Goal: Transaction & Acquisition: Purchase product/service

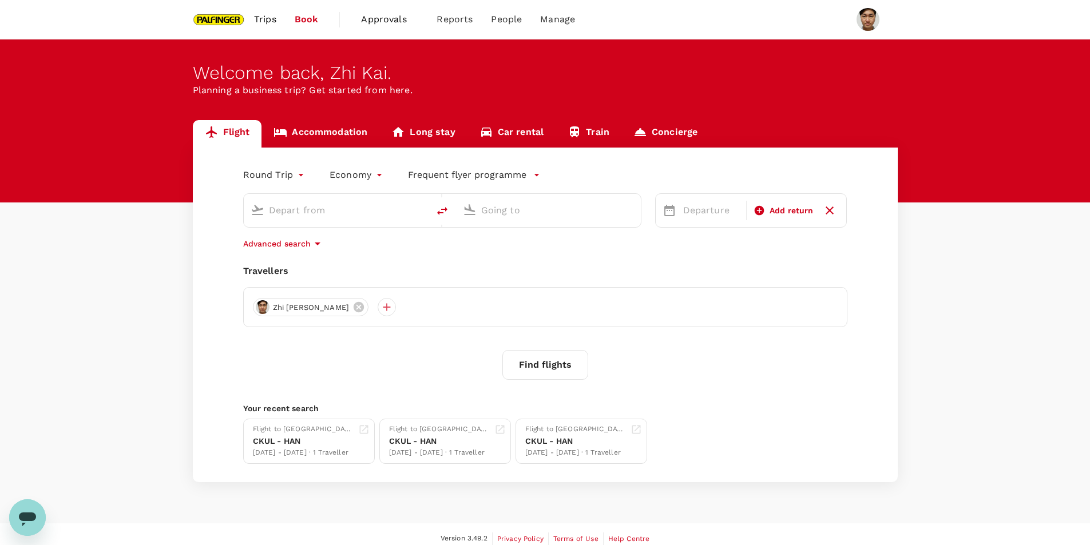
type input "roundtrip"
type input "[GEOGRAPHIC_DATA], [GEOGRAPHIC_DATA] (any)"
type input "Noi Bai Intl (HAN)"
drag, startPoint x: 402, startPoint y: 208, endPoint x: 7, endPoint y: 134, distance: 401.6
click at [7, 134] on div "Flight Accommodation Long stay Car rental Train Concierge Round Trip roundtrip …" at bounding box center [545, 301] width 1090 height 362
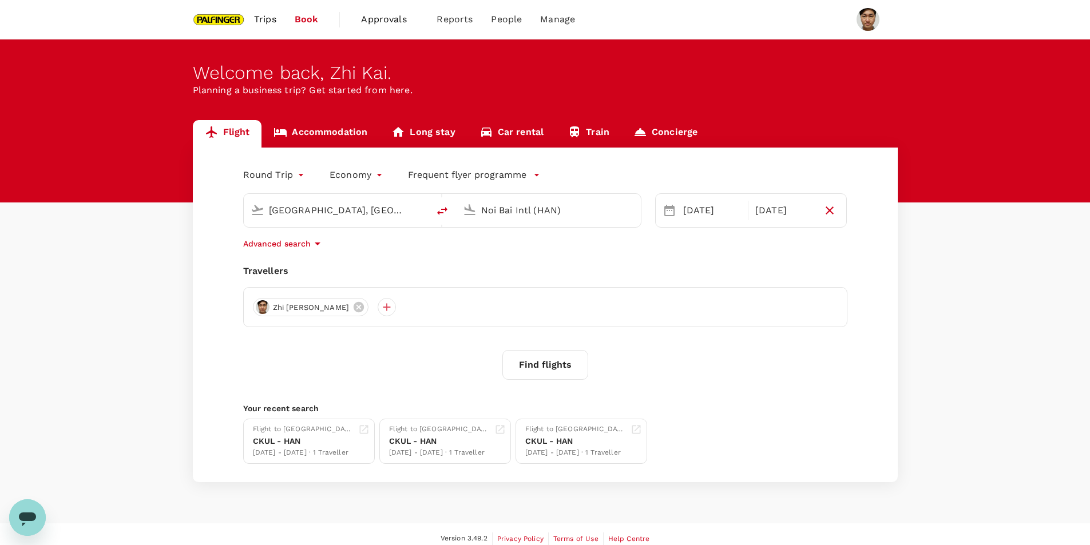
click at [274, 214] on input "[GEOGRAPHIC_DATA], [GEOGRAPHIC_DATA] (any)" at bounding box center [337, 210] width 136 height 18
click at [387, 255] on p "Singapore Changi" at bounding box center [354, 254] width 203 height 11
type input "Singapore Changi (SIN)"
click at [513, 211] on input "Noi Bai Intl (HAN)" at bounding box center [549, 210] width 136 height 18
drag, startPoint x: 522, startPoint y: 206, endPoint x: 407, endPoint y: 201, distance: 114.5
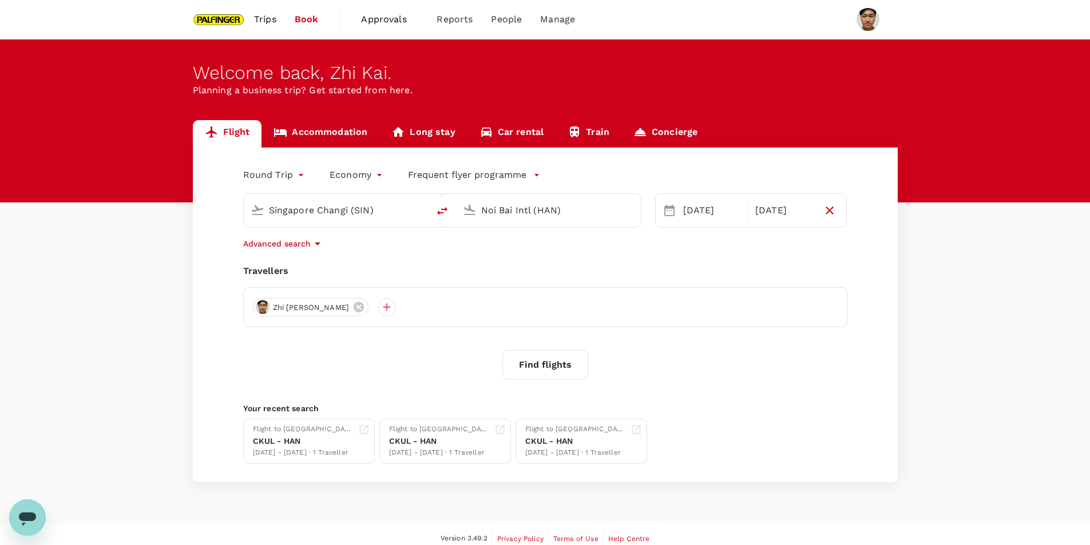
click at [407, 201] on div "Singapore Changi (SIN) Noi Bai Intl (HAN)" at bounding box center [442, 210] width 398 height 34
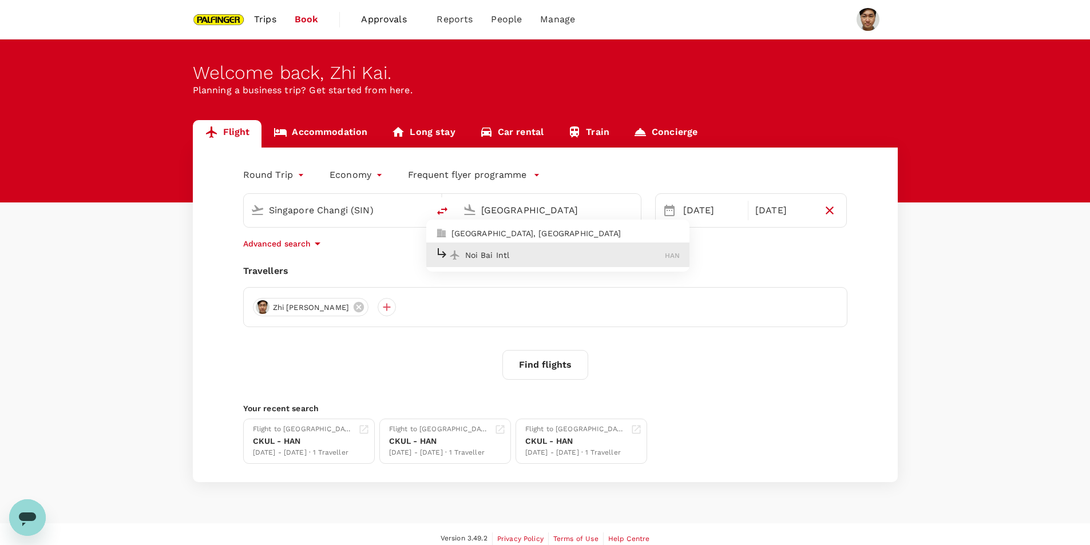
click at [472, 258] on p "Noi Bai Intl" at bounding box center [565, 254] width 200 height 11
type input "Noi Bai Intl (HAN)"
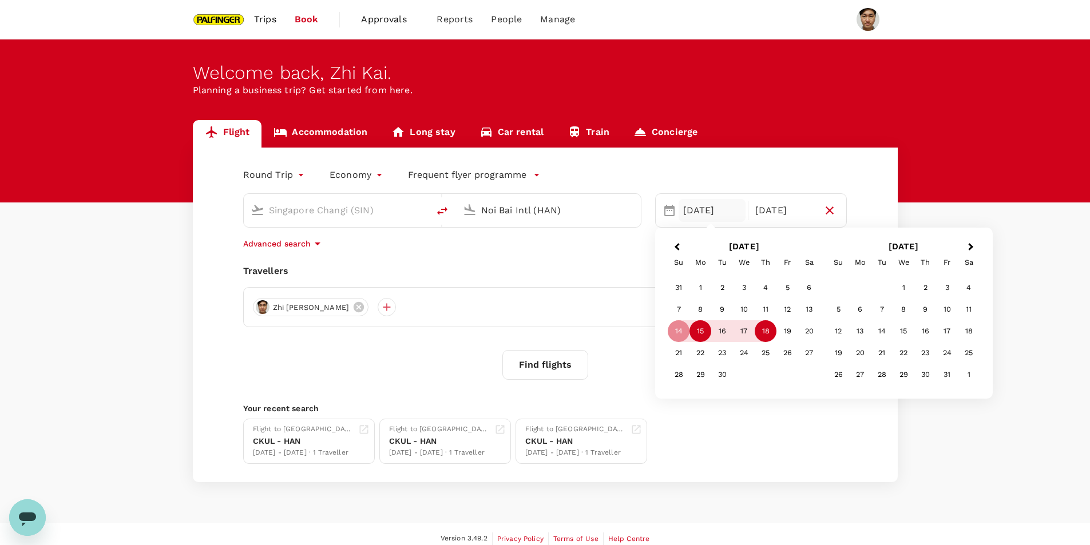
click at [706, 334] on div "15" at bounding box center [700, 331] width 22 height 22
click at [744, 333] on div "17" at bounding box center [744, 331] width 22 height 22
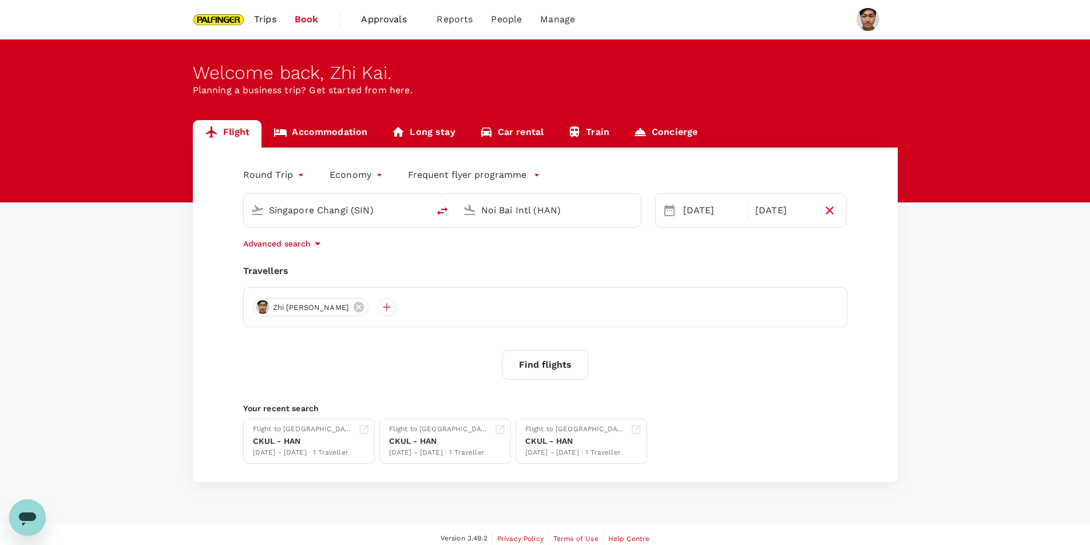
click at [560, 364] on button "Find flights" at bounding box center [545, 365] width 86 height 30
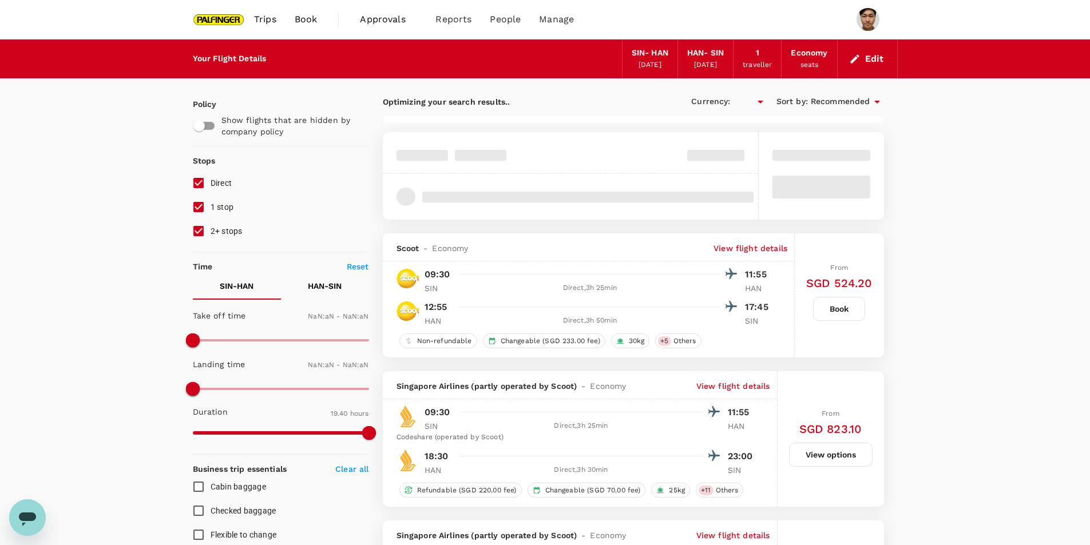
type input "SGD"
type input "1440"
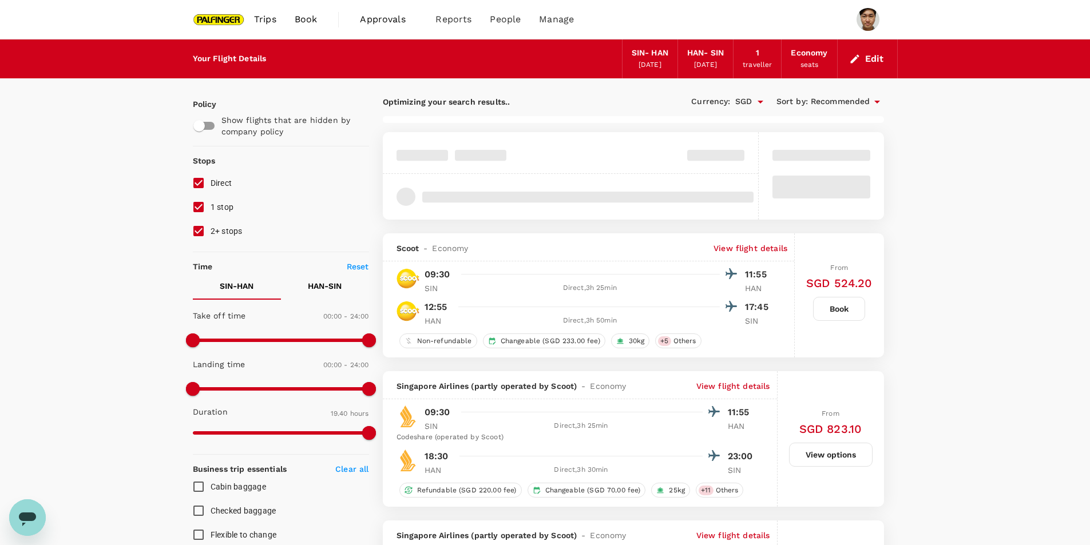
click at [197, 206] on input "1 stop" at bounding box center [199, 207] width 24 height 24
checkbox input "false"
click at [198, 232] on input "2+ stops" at bounding box center [199, 231] width 24 height 24
checkbox input "false"
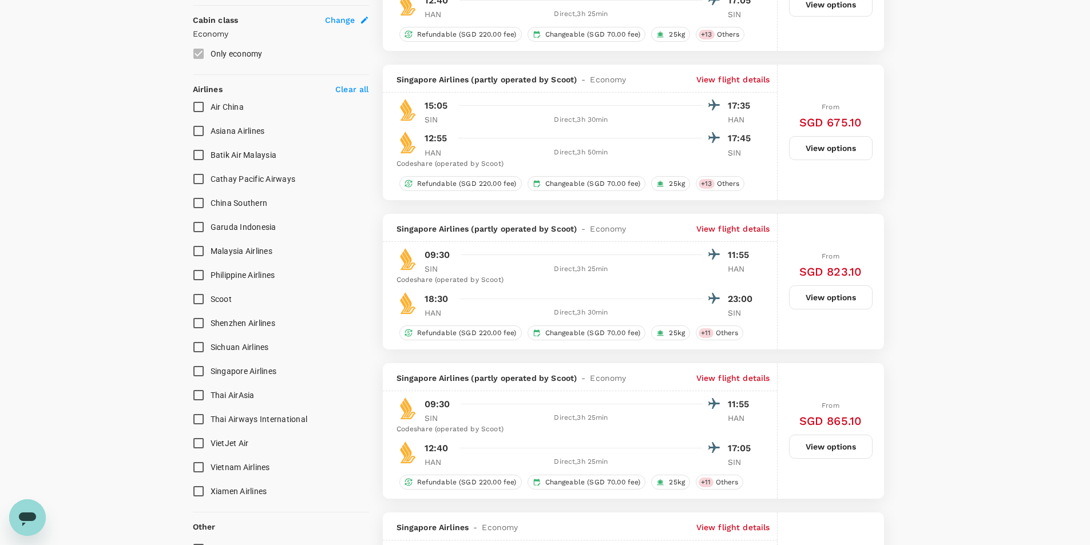
scroll to position [629, 0]
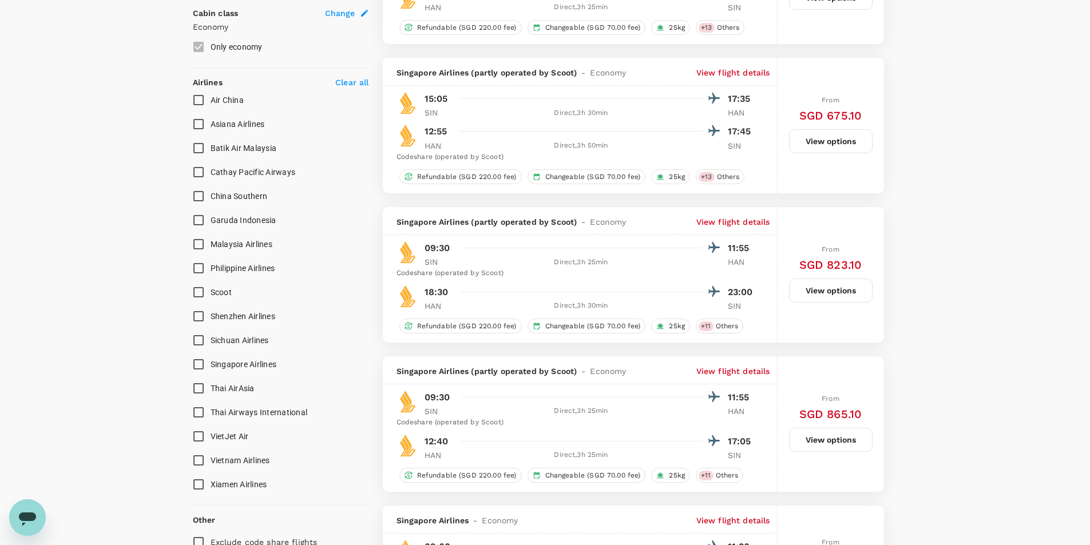
click at [827, 433] on button "View options" at bounding box center [831, 440] width 84 height 24
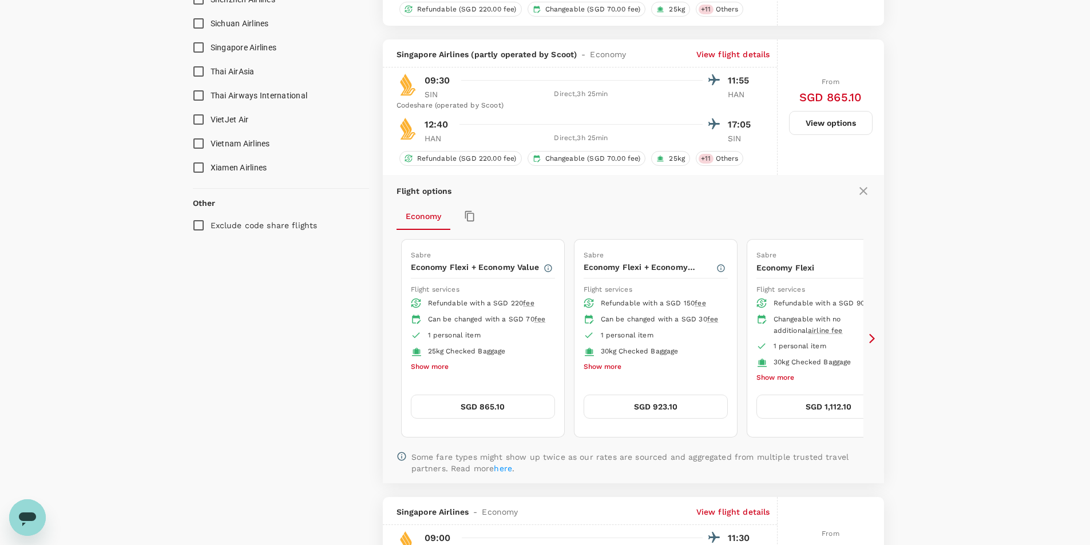
scroll to position [929, 0]
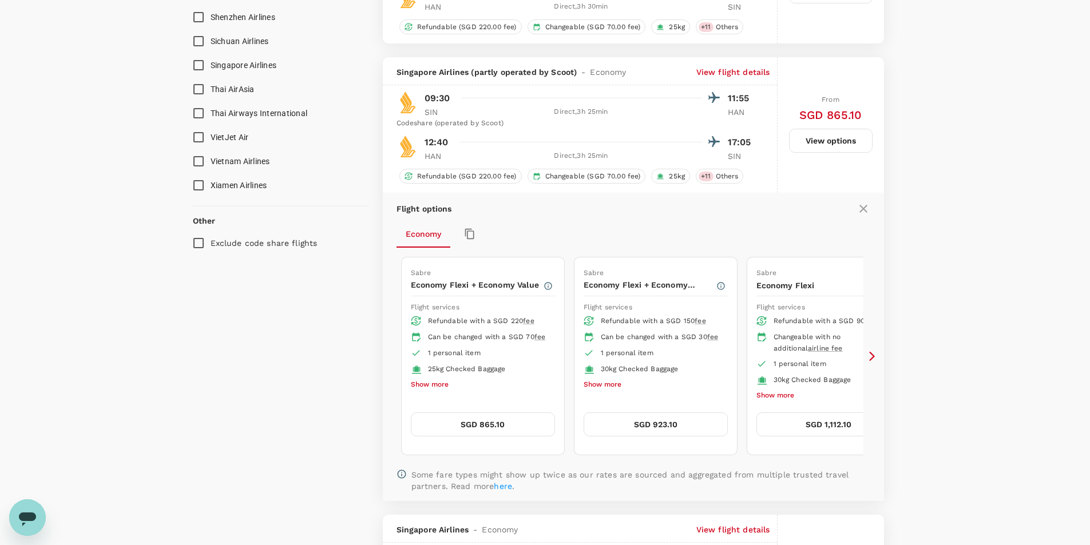
click at [992, 138] on div "Your Flight Details SIN - HAN [DATE] HAN - SIN [DATE] 1 traveller Economy seats…" at bounding box center [545, 272] width 1090 height 2323
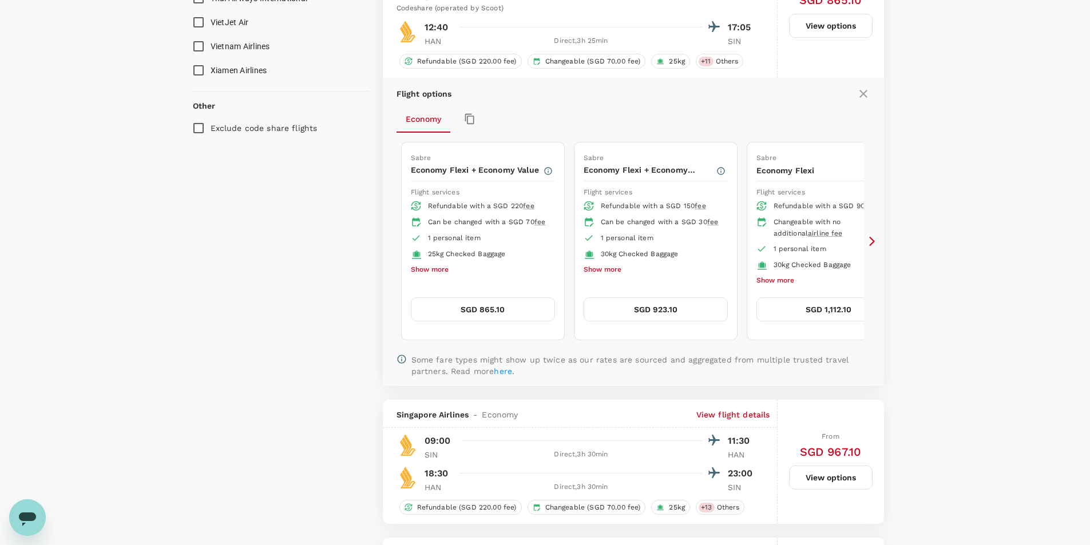
scroll to position [973, 0]
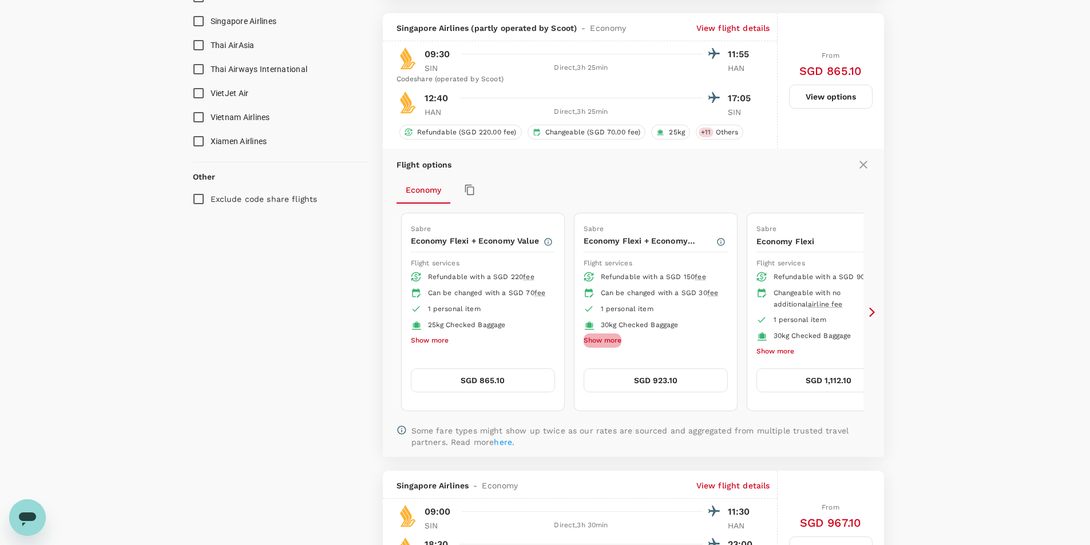
click at [589, 348] on button "Show more" at bounding box center [603, 341] width 38 height 15
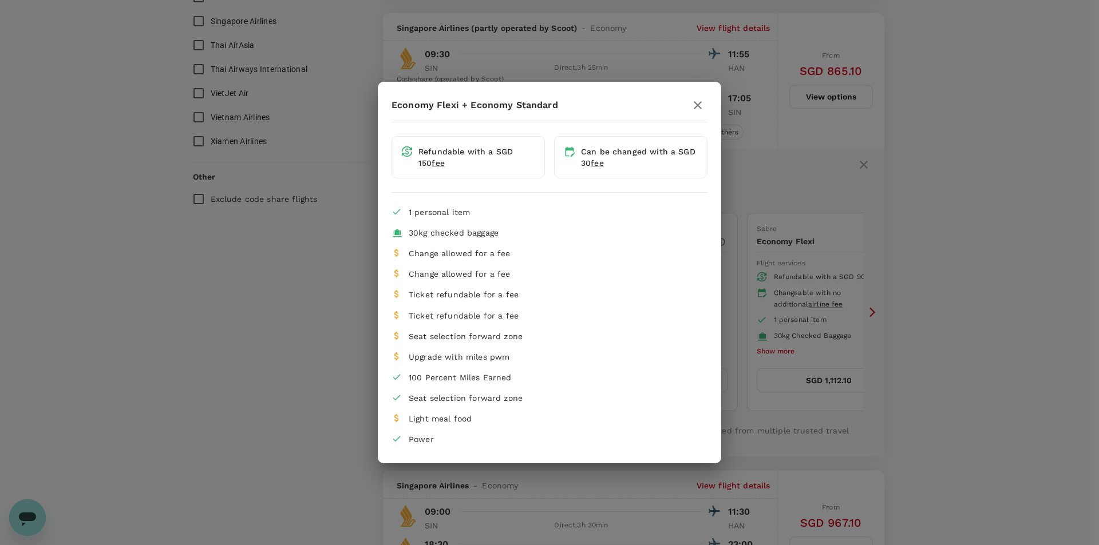
click at [696, 101] on icon "button" at bounding box center [698, 105] width 14 height 14
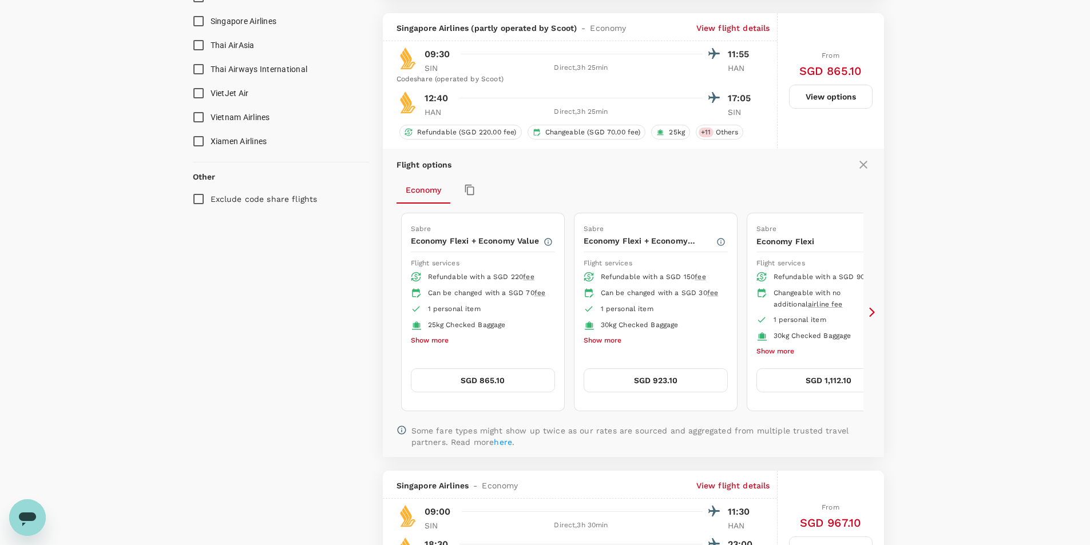
click at [871, 310] on icon at bounding box center [872, 312] width 6 height 10
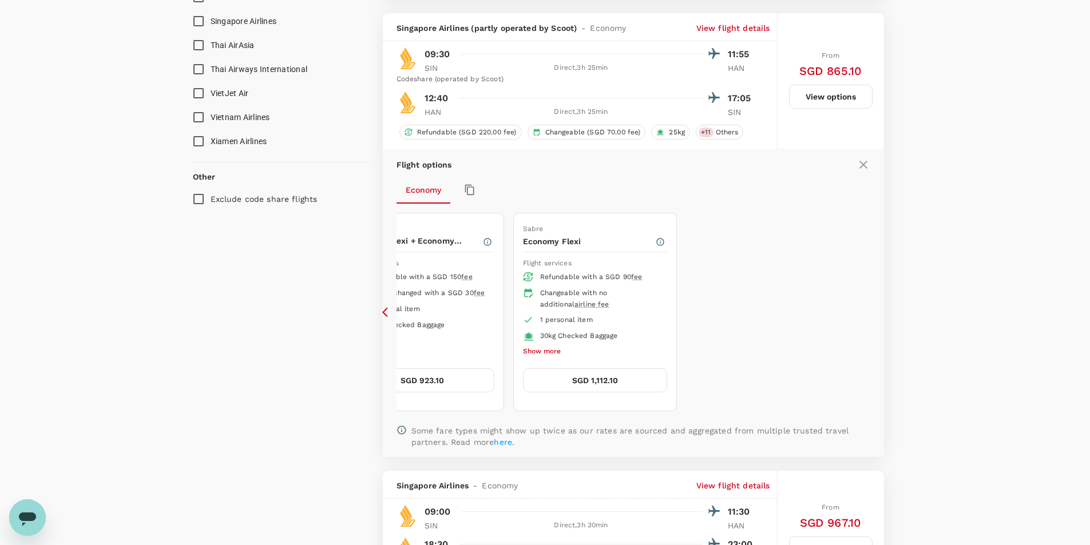
click at [387, 315] on icon at bounding box center [387, 312] width 11 height 11
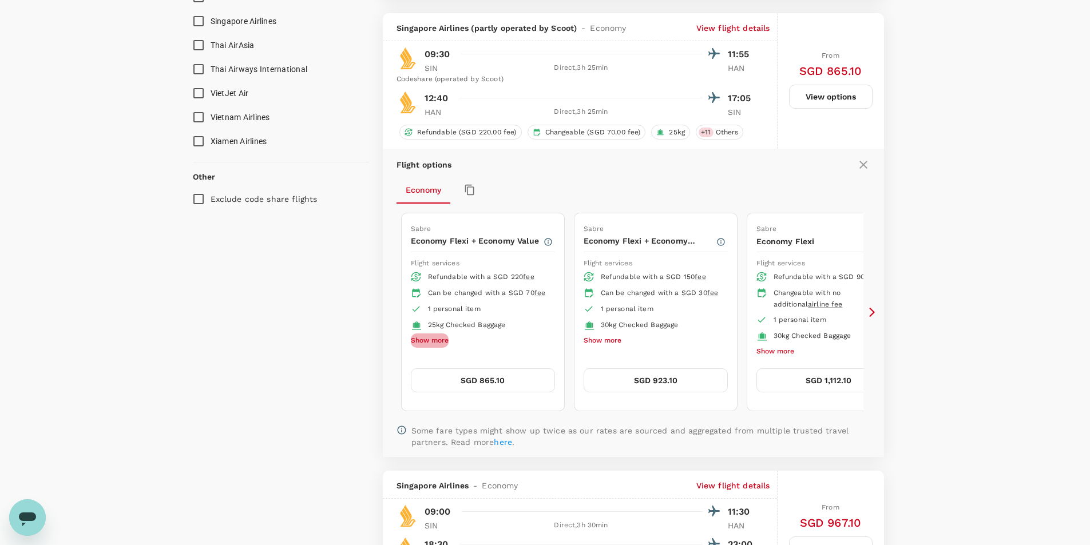
click at [418, 348] on button "Show more" at bounding box center [430, 341] width 38 height 15
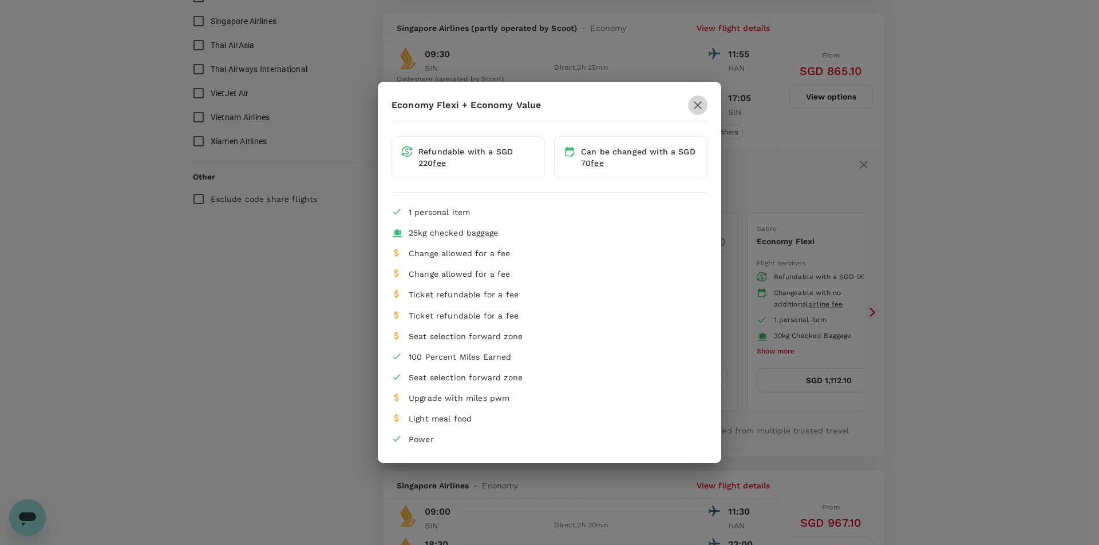
click at [696, 105] on icon "button" at bounding box center [698, 105] width 14 height 14
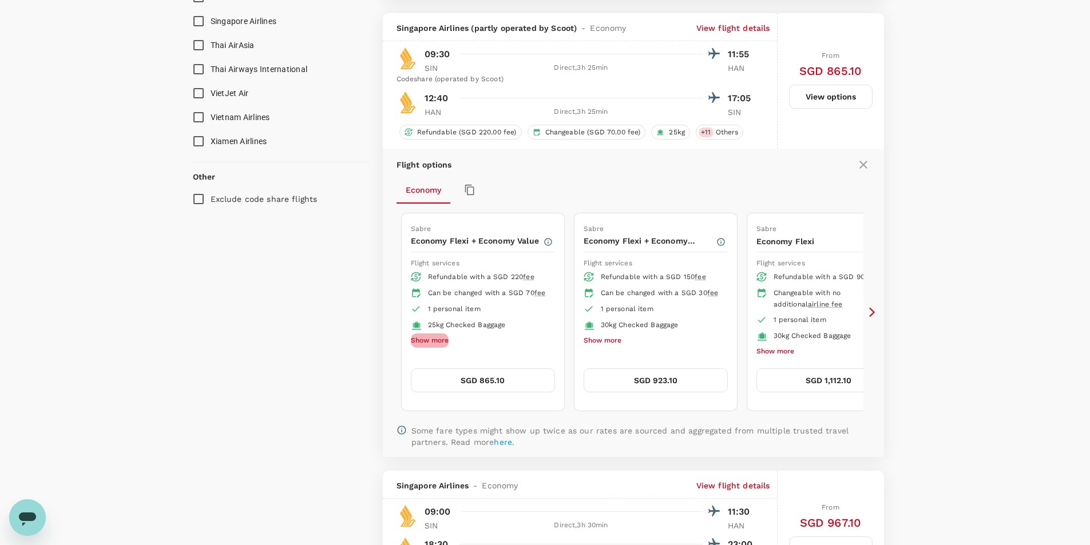
click at [433, 348] on button "Show more" at bounding box center [430, 341] width 38 height 15
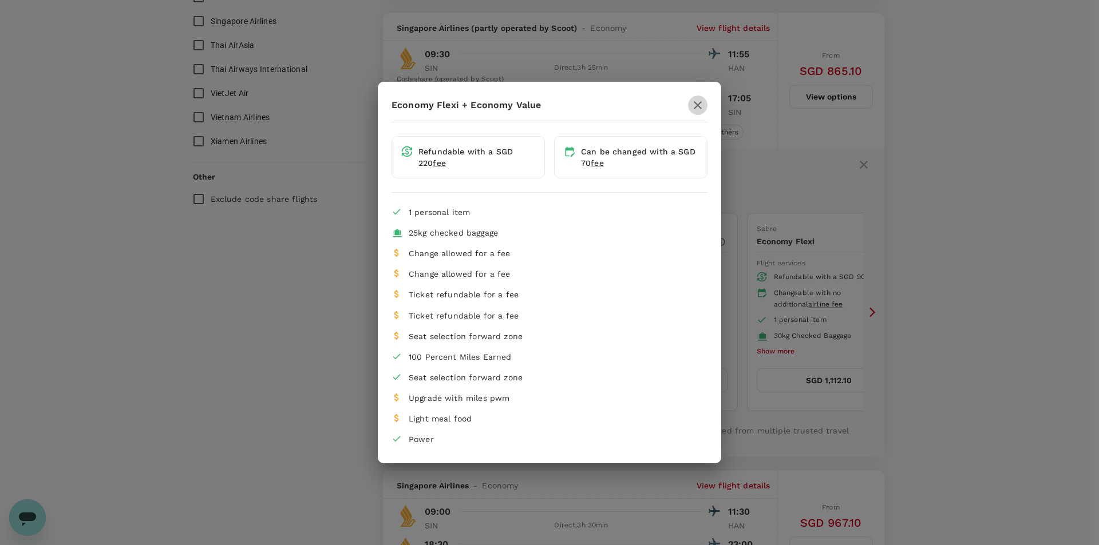
click at [703, 108] on icon "button" at bounding box center [698, 105] width 14 height 14
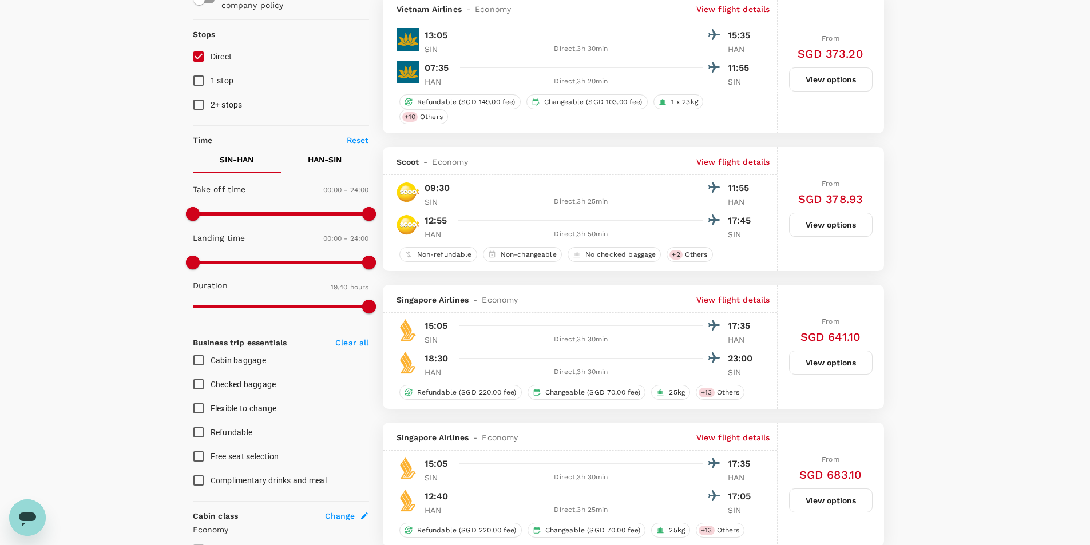
scroll to position [0, 0]
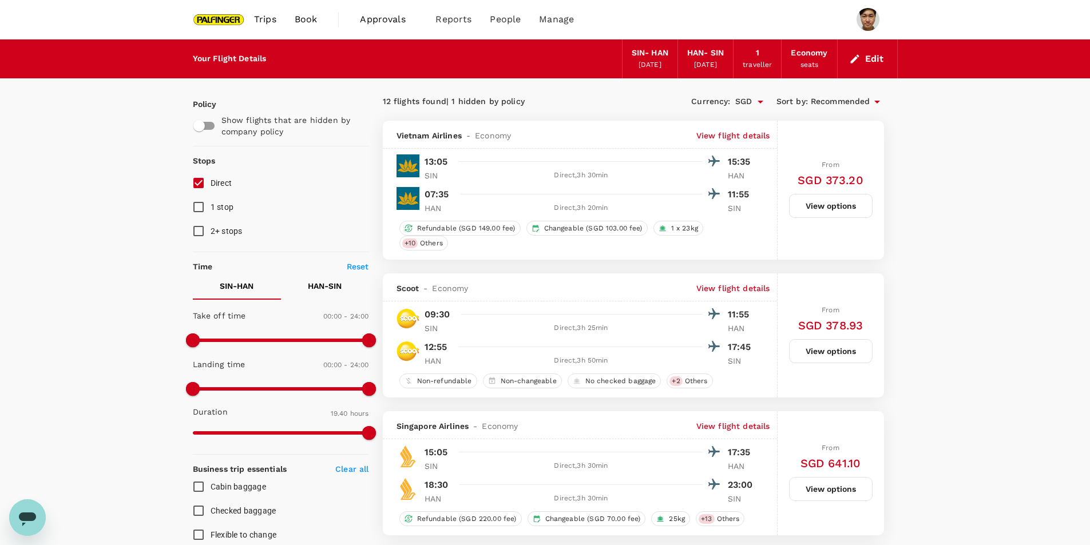
click at [820, 204] on button "View options" at bounding box center [831, 206] width 84 height 24
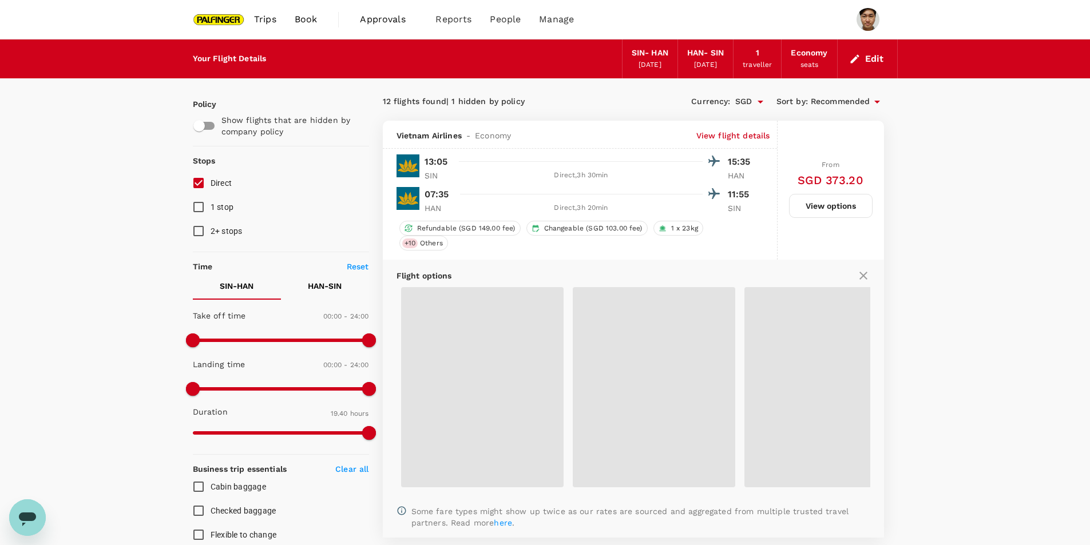
click at [862, 273] on icon at bounding box center [863, 276] width 14 height 14
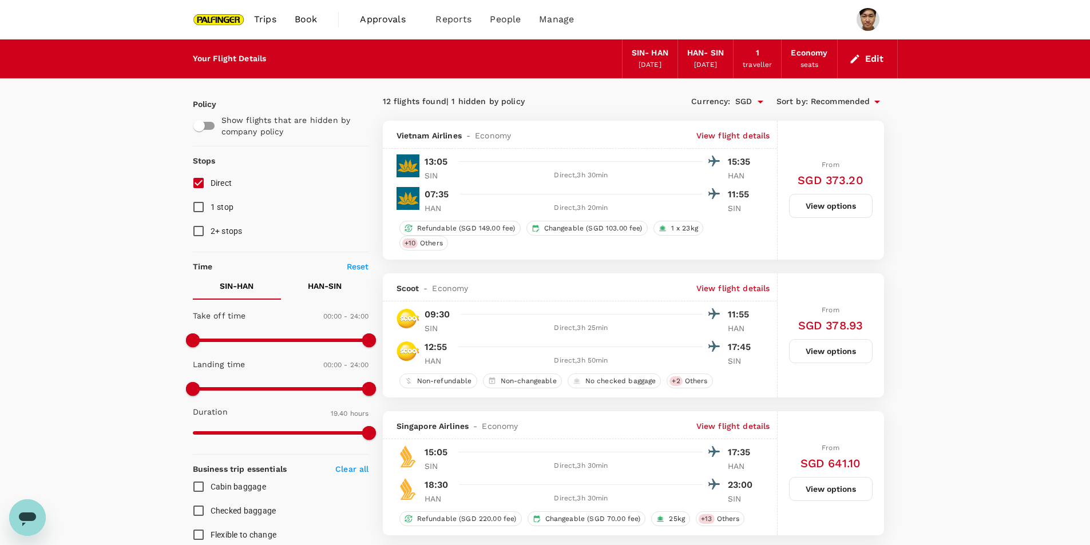
click at [840, 205] on button "View options" at bounding box center [831, 206] width 84 height 24
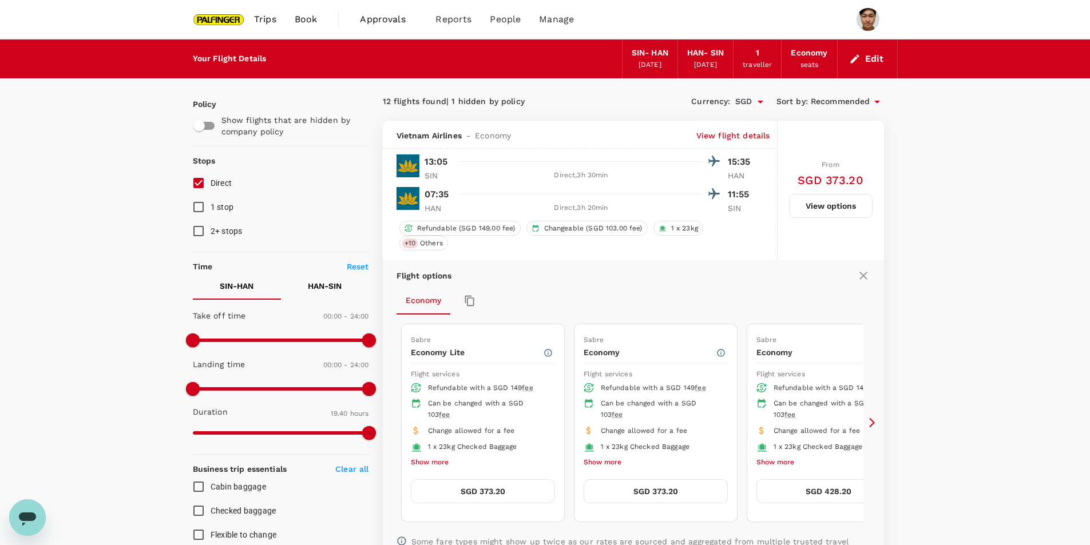
click at [309, 15] on span "Book" at bounding box center [306, 20] width 23 height 14
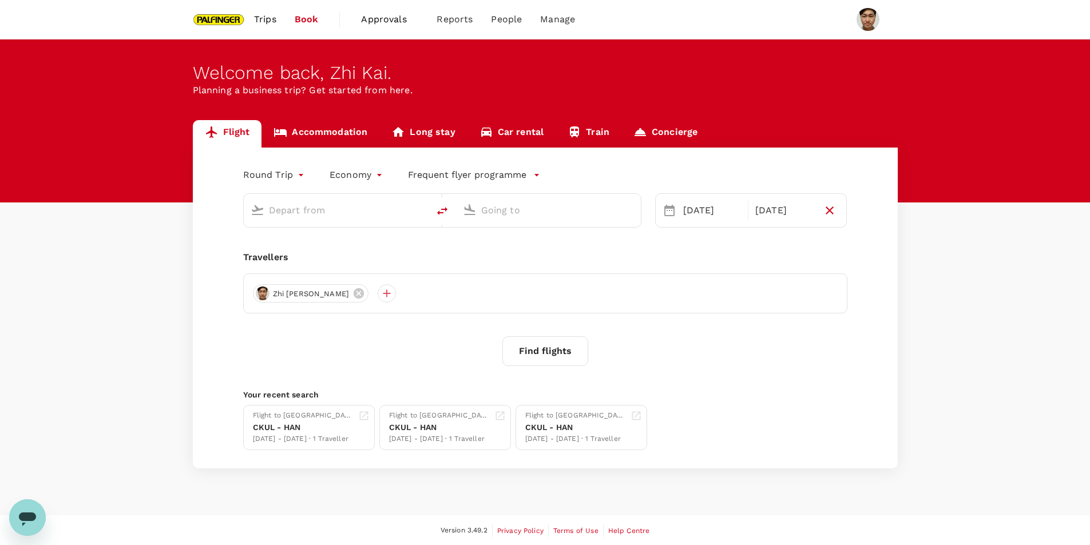
type input "Singapore Changi (SIN)"
type input "Noi Bai Intl (HAN)"
type input "Singapore Changi (SIN)"
type input "Noi Bai Intl (HAN)"
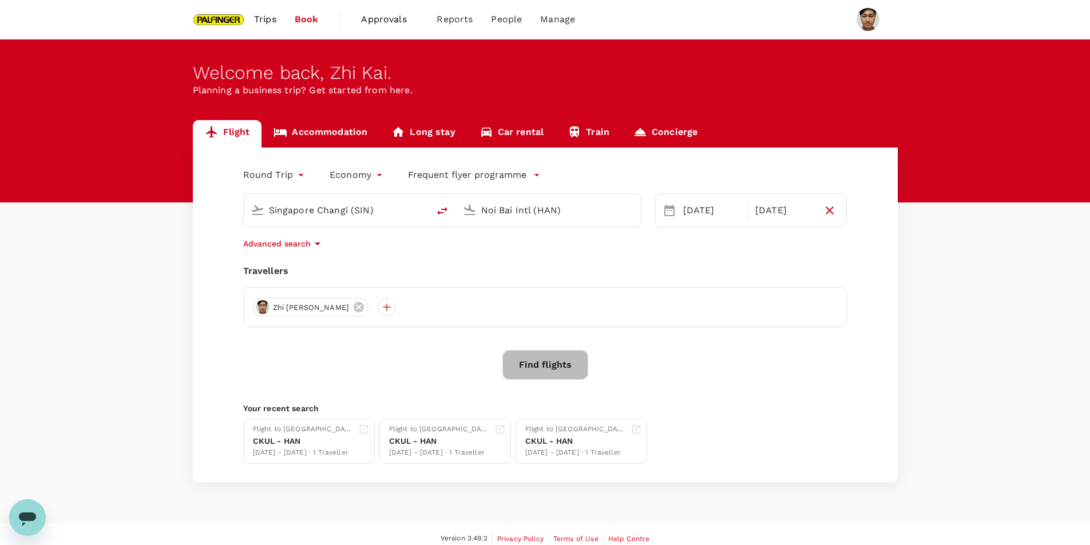
click at [533, 358] on button "Find flights" at bounding box center [545, 365] width 86 height 30
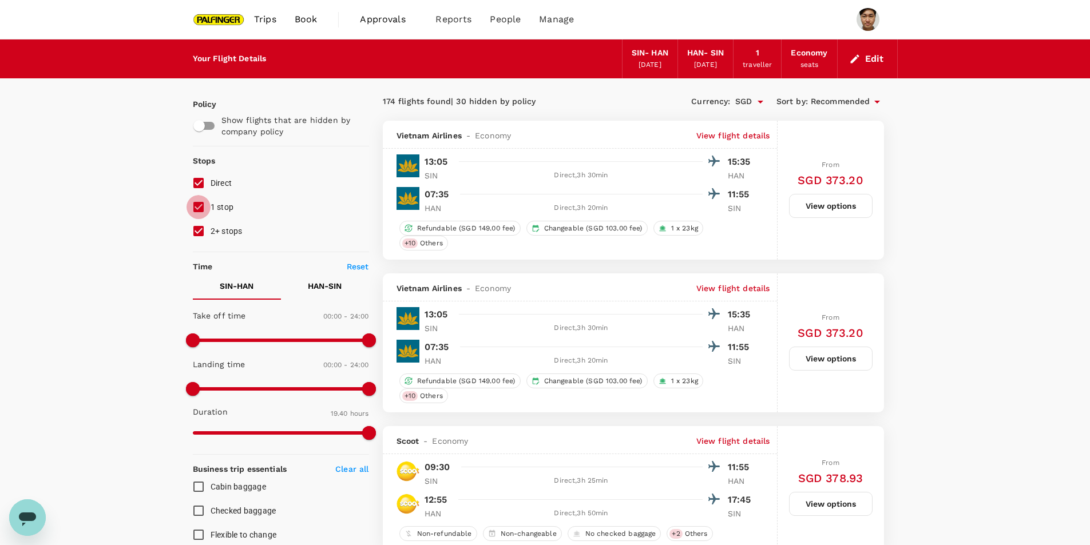
click at [205, 205] on input "1 stop" at bounding box center [199, 207] width 24 height 24
checkbox input "false"
click at [197, 223] on input "2+ stops" at bounding box center [199, 231] width 24 height 24
checkbox input "false"
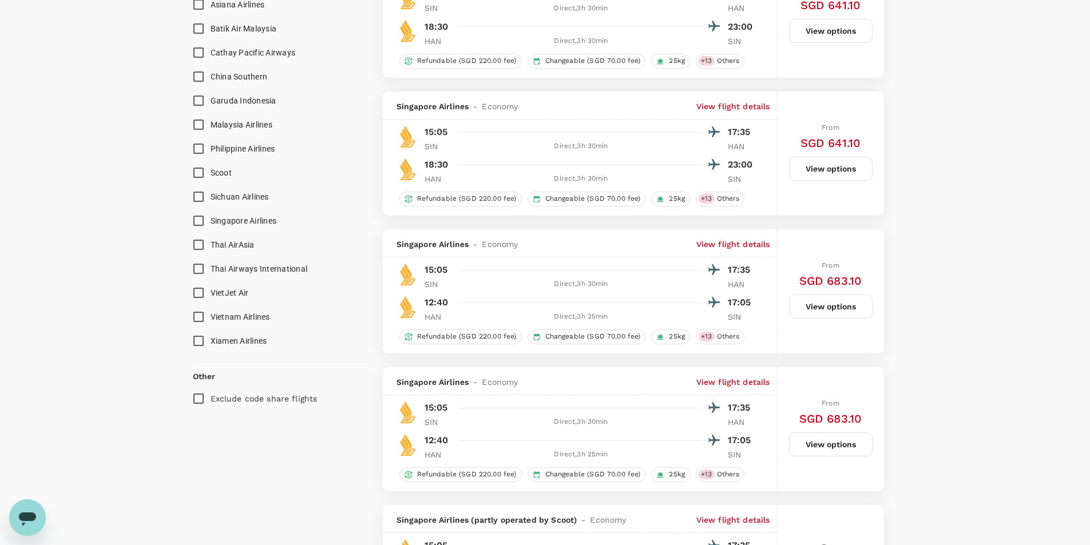
scroll to position [744, 0]
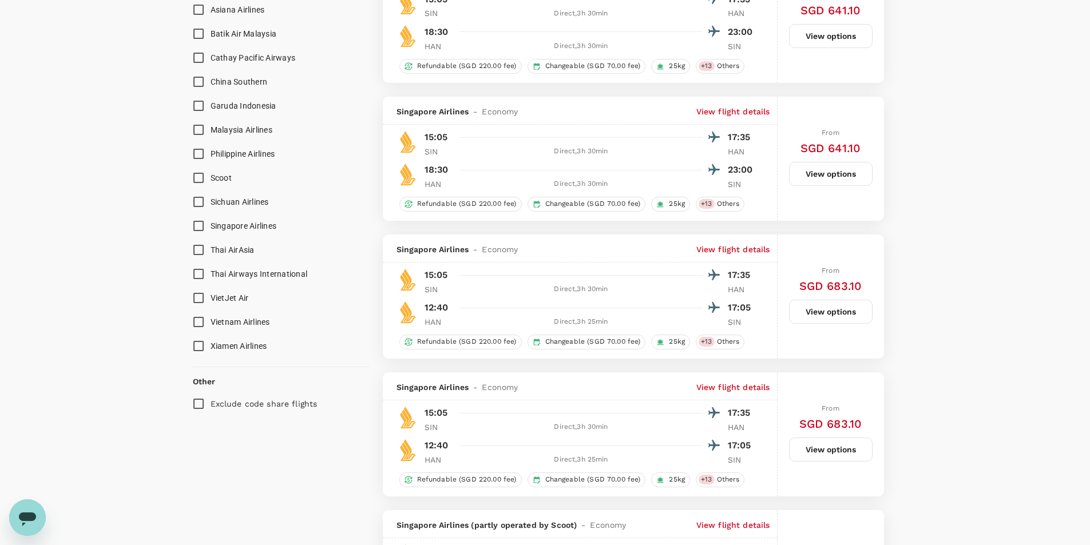
click at [736, 108] on p "View flight details" at bounding box center [733, 111] width 74 height 11
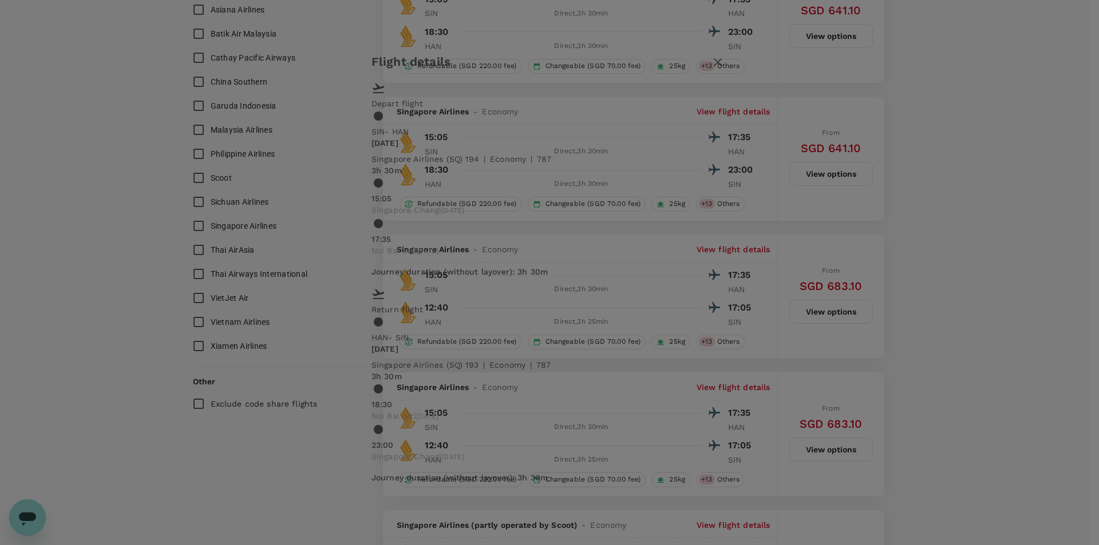
click at [727, 72] on button "button" at bounding box center [717, 62] width 19 height 19
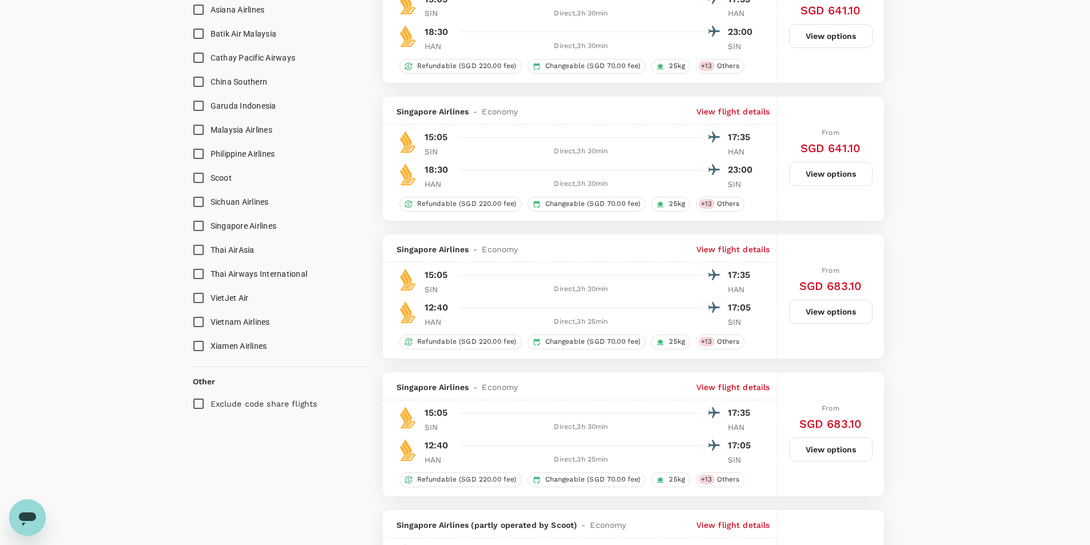
click at [767, 110] on p "View flight details" at bounding box center [733, 111] width 74 height 11
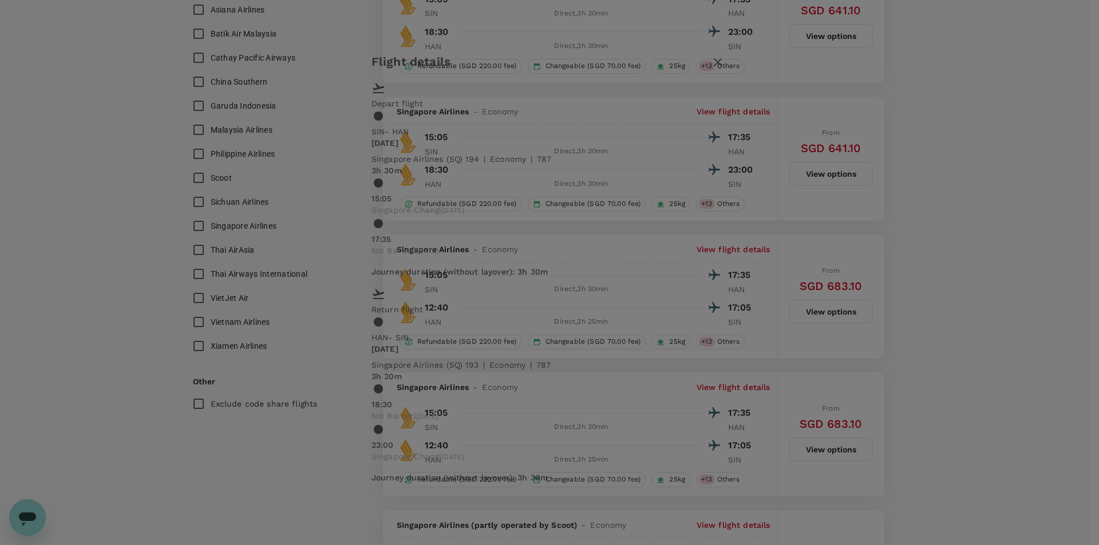
click at [727, 72] on button "button" at bounding box center [717, 62] width 19 height 19
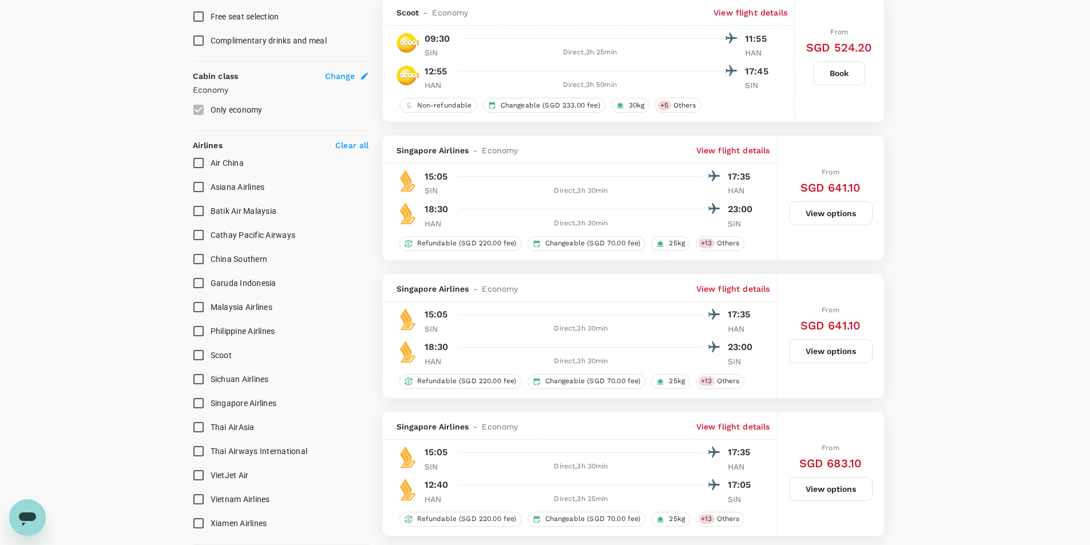
scroll to position [629, 0]
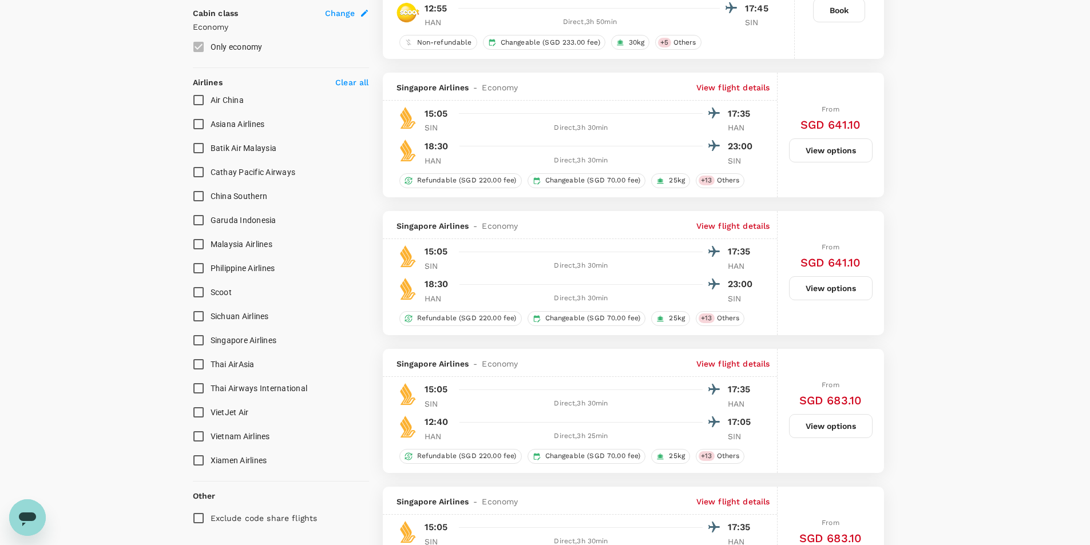
click at [829, 431] on button "View options" at bounding box center [831, 426] width 84 height 24
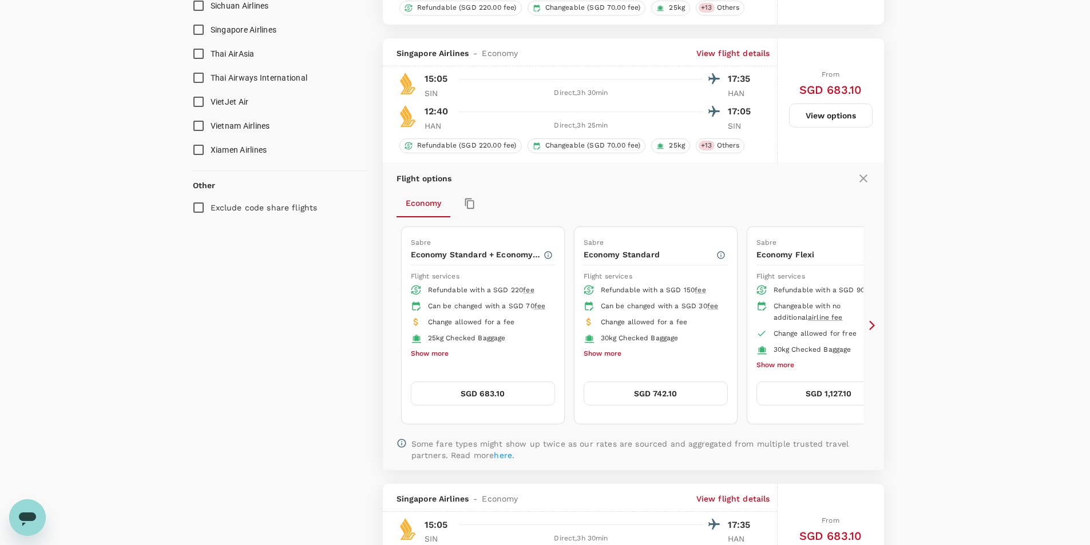
scroll to position [978, 0]
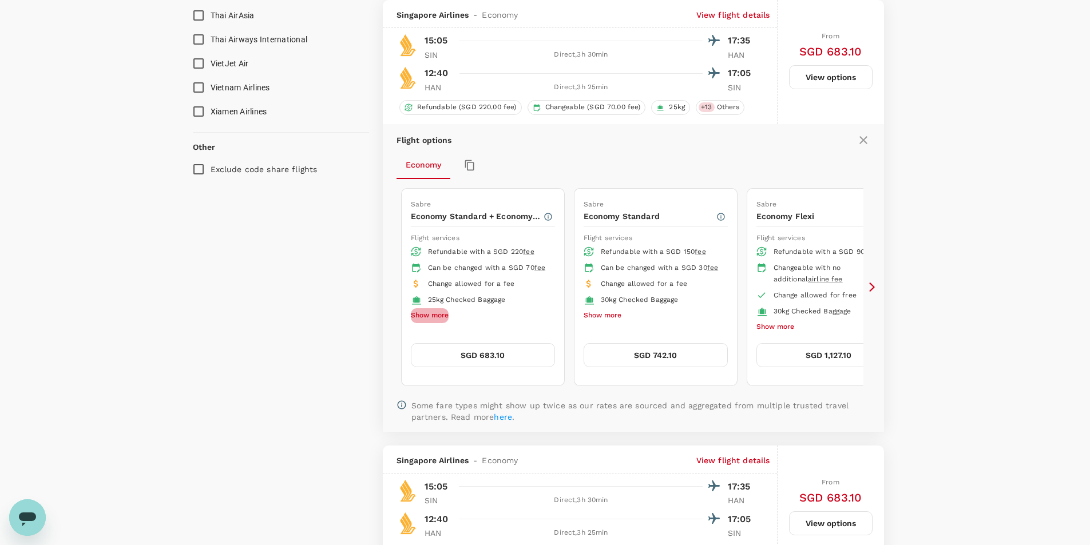
click at [441, 323] on button "Show more" at bounding box center [430, 315] width 38 height 15
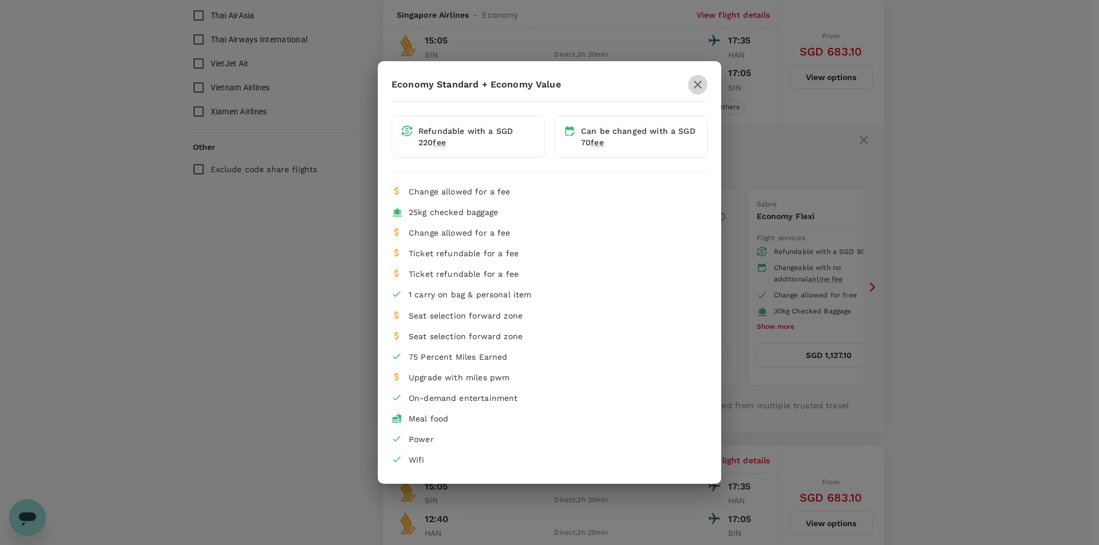
click at [702, 82] on icon "button" at bounding box center [698, 85] width 14 height 14
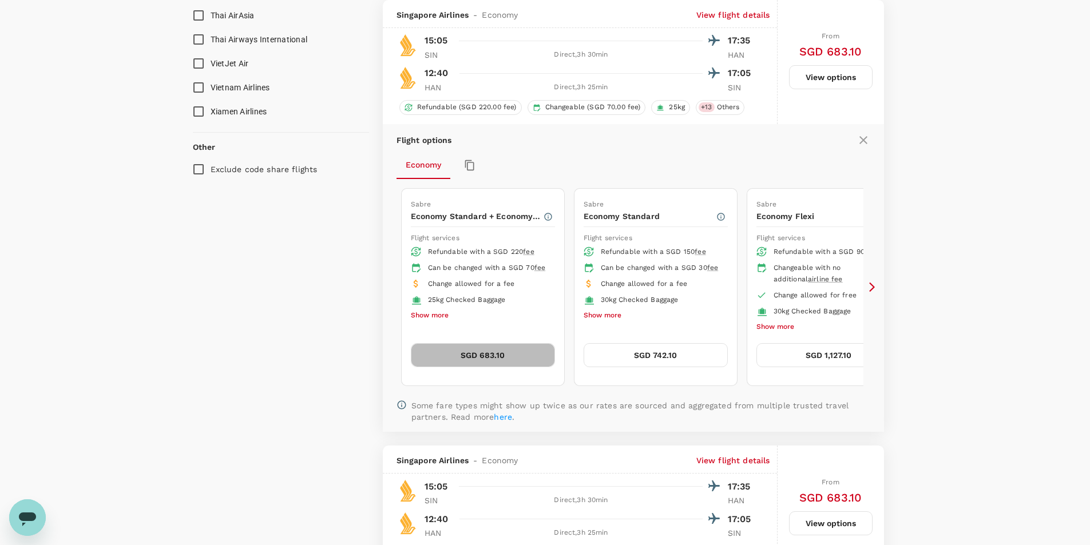
click at [484, 352] on button "SGD 683.10" at bounding box center [483, 355] width 144 height 24
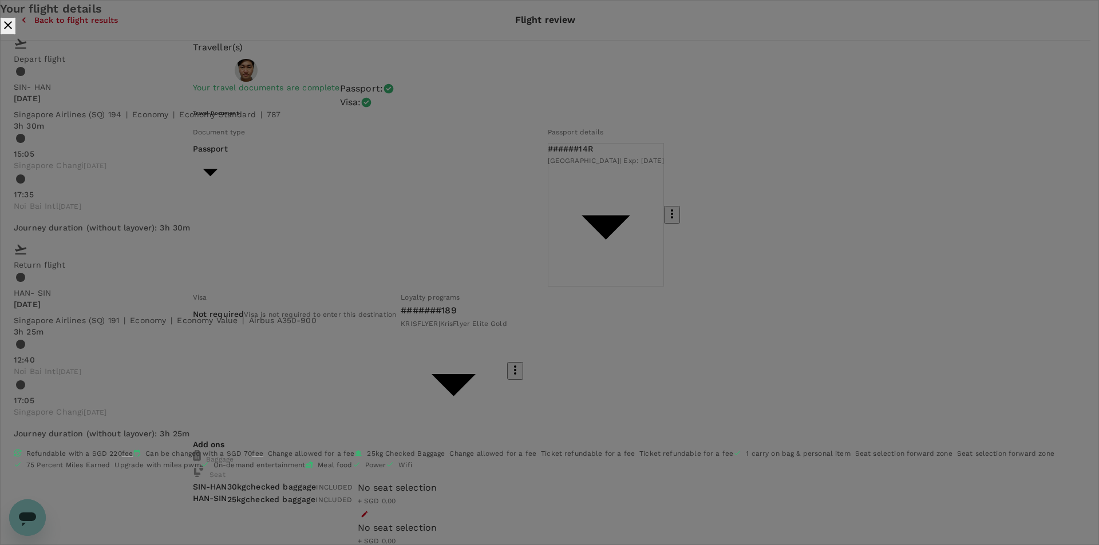
click at [1015, 311] on div "Your flight details Depart flight SIN - HAN [DATE] Singapore Airlines (SQ) 194 …" at bounding box center [549, 241] width 1099 height 483
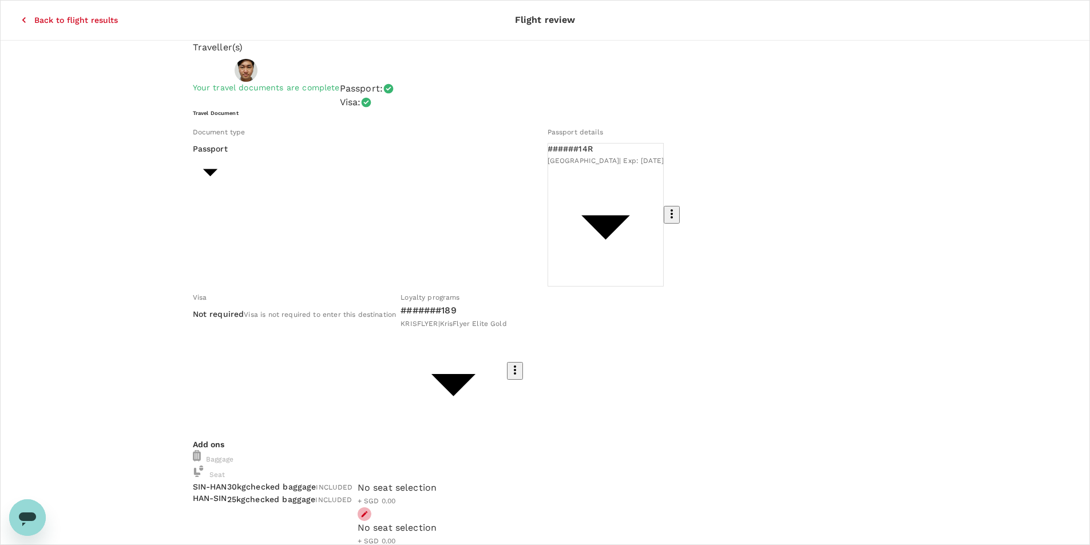
click at [368, 510] on icon "button" at bounding box center [364, 514] width 8 height 8
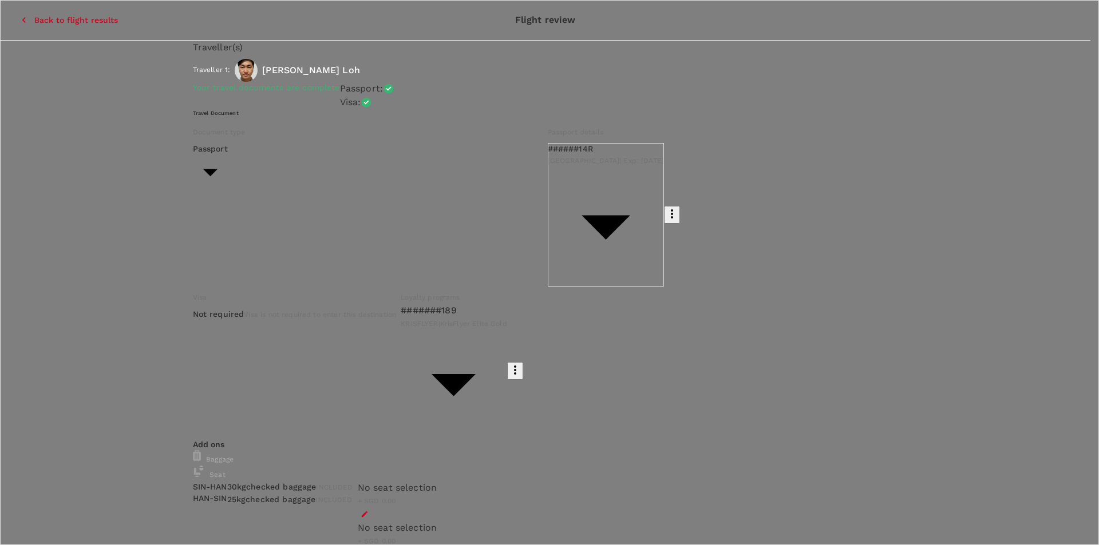
click at [314, 310] on p "Select" at bounding box center [271, 315] width 84 height 11
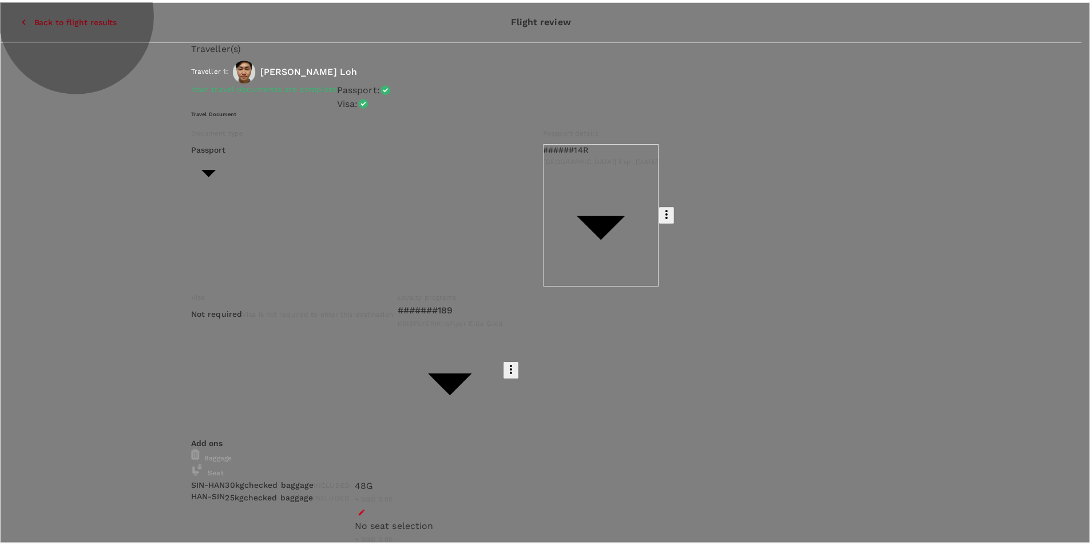
scroll to position [0, 0]
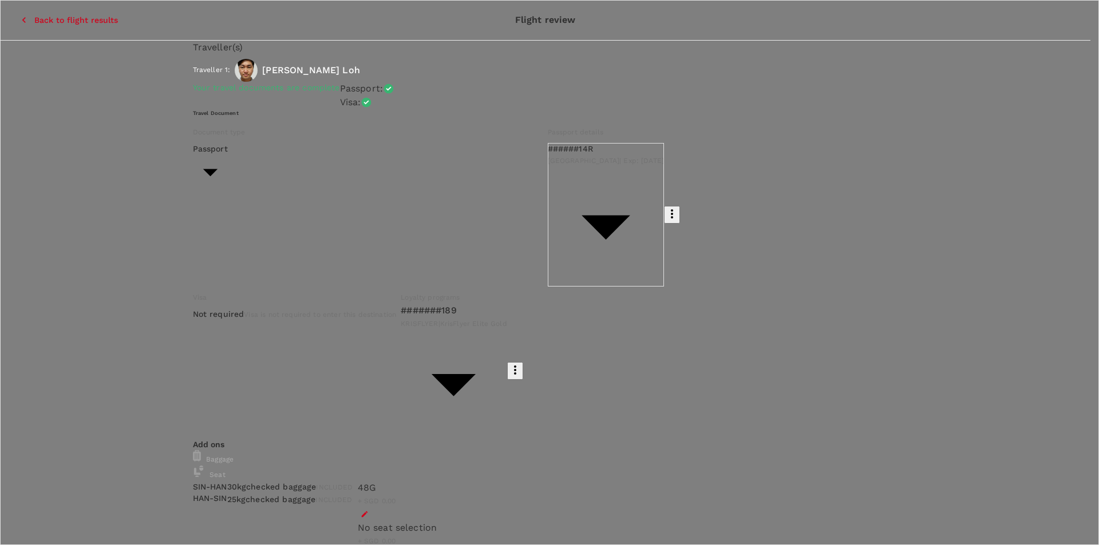
click at [260, 310] on p "Select" at bounding box center [218, 315] width 84 height 11
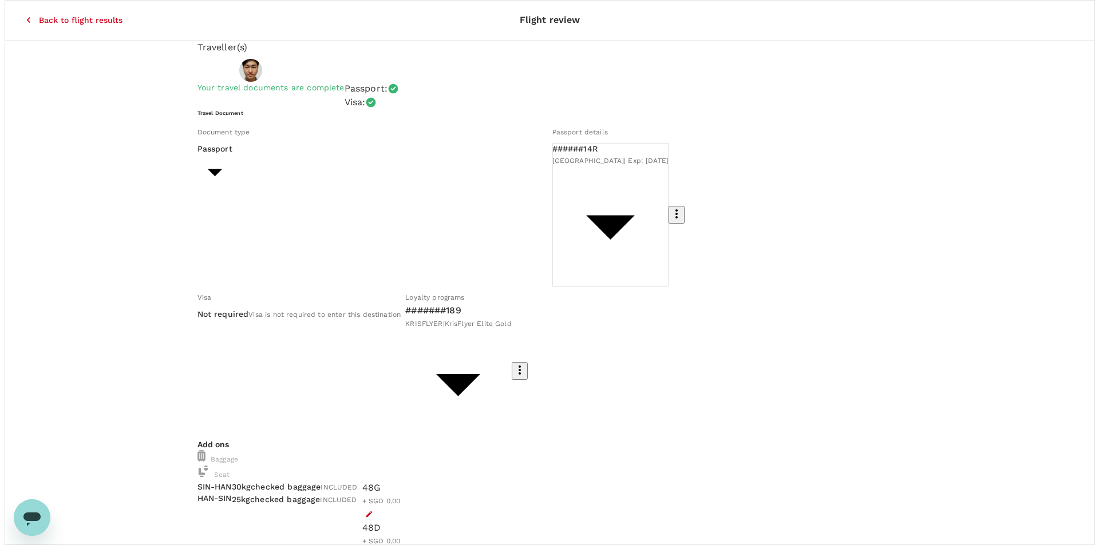
scroll to position [31, 0]
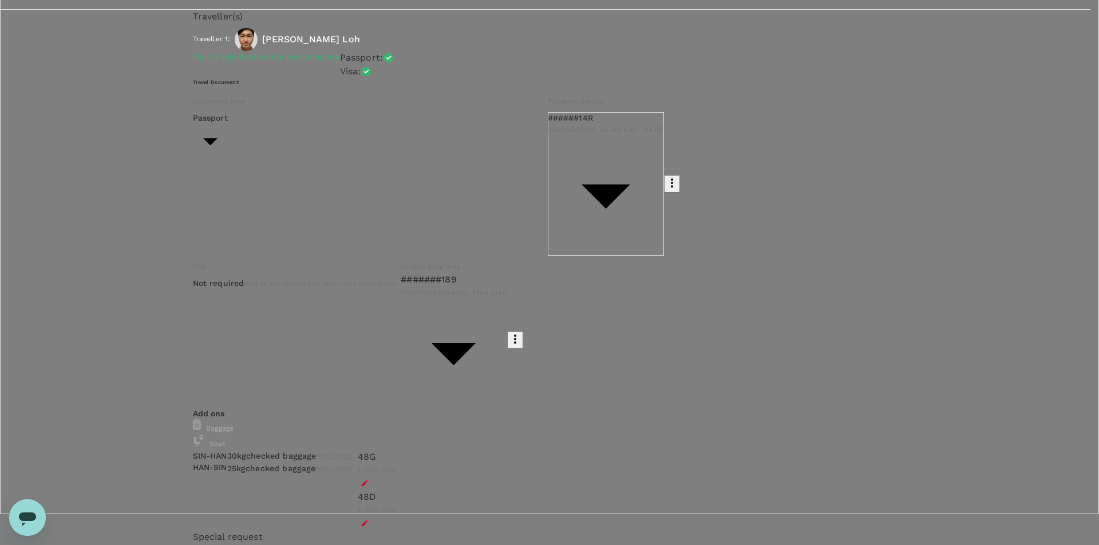
type input "9be03565-66ee-4886-9f8c-c8015ed65526"
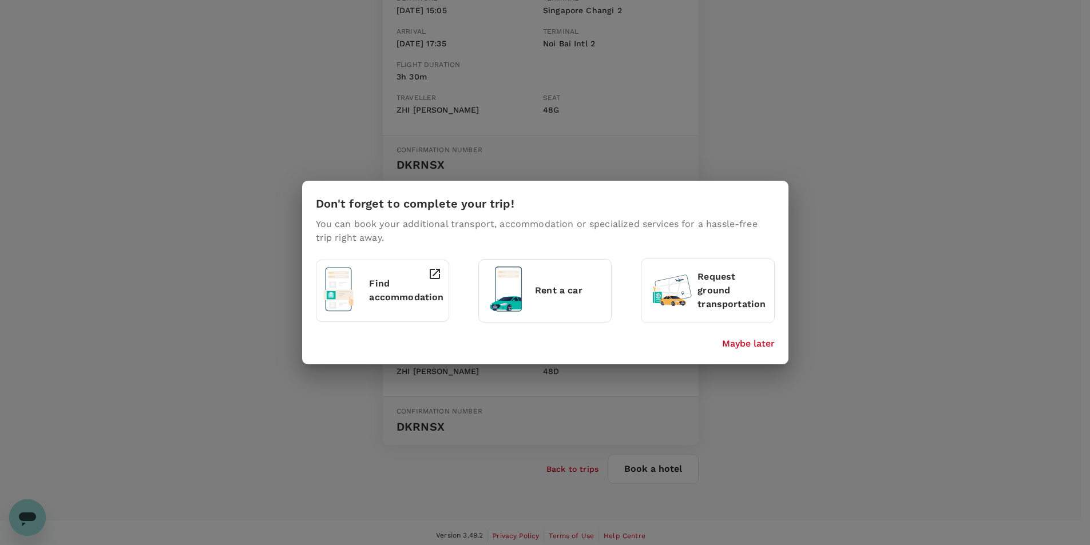
scroll to position [251, 0]
click at [775, 347] on p "Maybe later" at bounding box center [752, 344] width 53 height 14
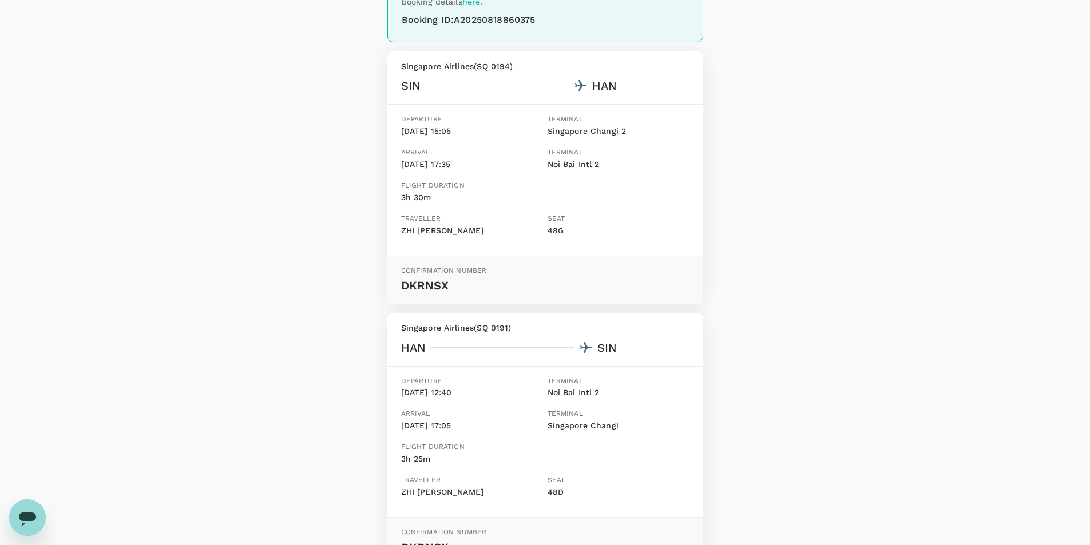
scroll to position [0, 0]
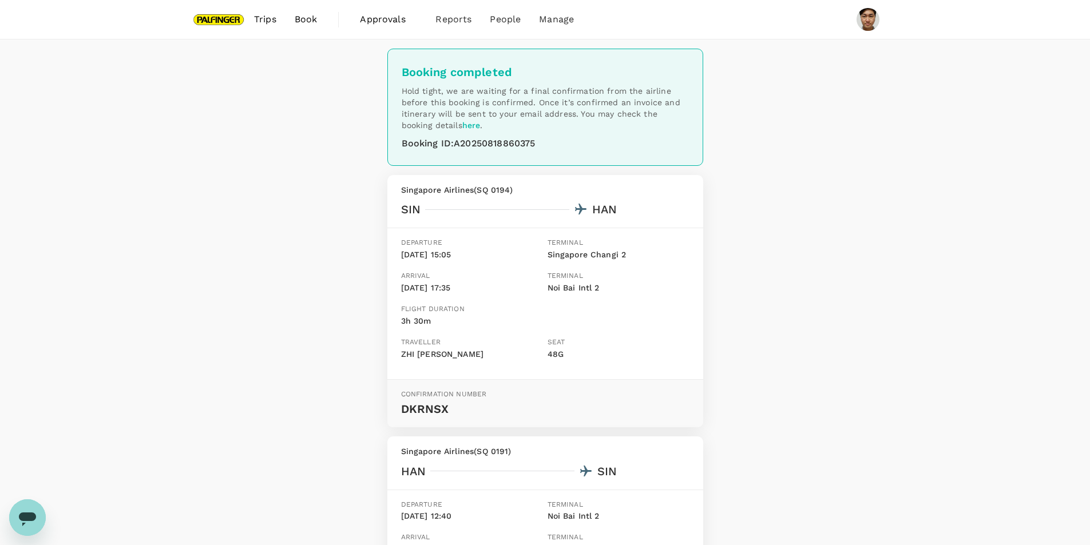
click at [264, 21] on span "Trips" at bounding box center [265, 20] width 22 height 14
